Goal: Download file/media

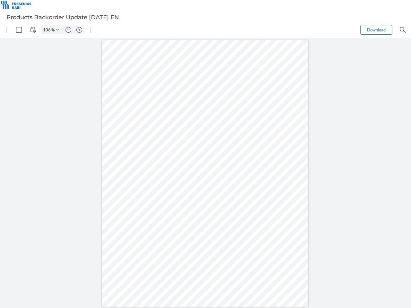
click at [19, 30] on img "Panel" at bounding box center [19, 30] width 6 height 6
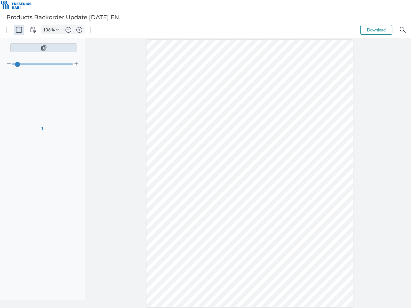
click at [33, 30] on img "View Controls" at bounding box center [33, 30] width 6 height 6
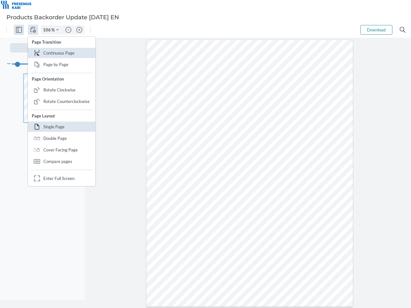
click at [48, 30] on input "106" at bounding box center [46, 30] width 10 height 6
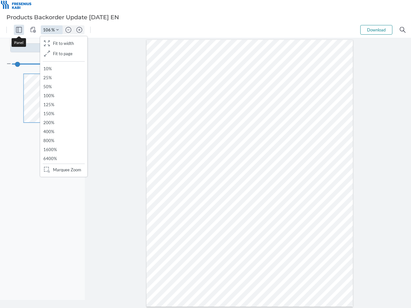
click at [58, 30] on img "Zoom Controls" at bounding box center [57, 30] width 3 height 3
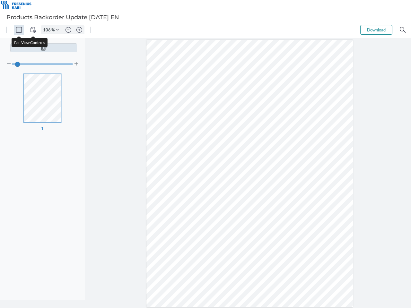
click at [68, 30] on img "Zoom out" at bounding box center [69, 30] width 6 height 6
click at [79, 30] on img "Zoom in" at bounding box center [79, 30] width 6 height 6
type input "106"
click at [377, 30] on button "Download" at bounding box center [377, 30] width 32 height 10
click at [403, 30] on img "Search" at bounding box center [403, 30] width 6 height 6
